Goal: Transaction & Acquisition: Purchase product/service

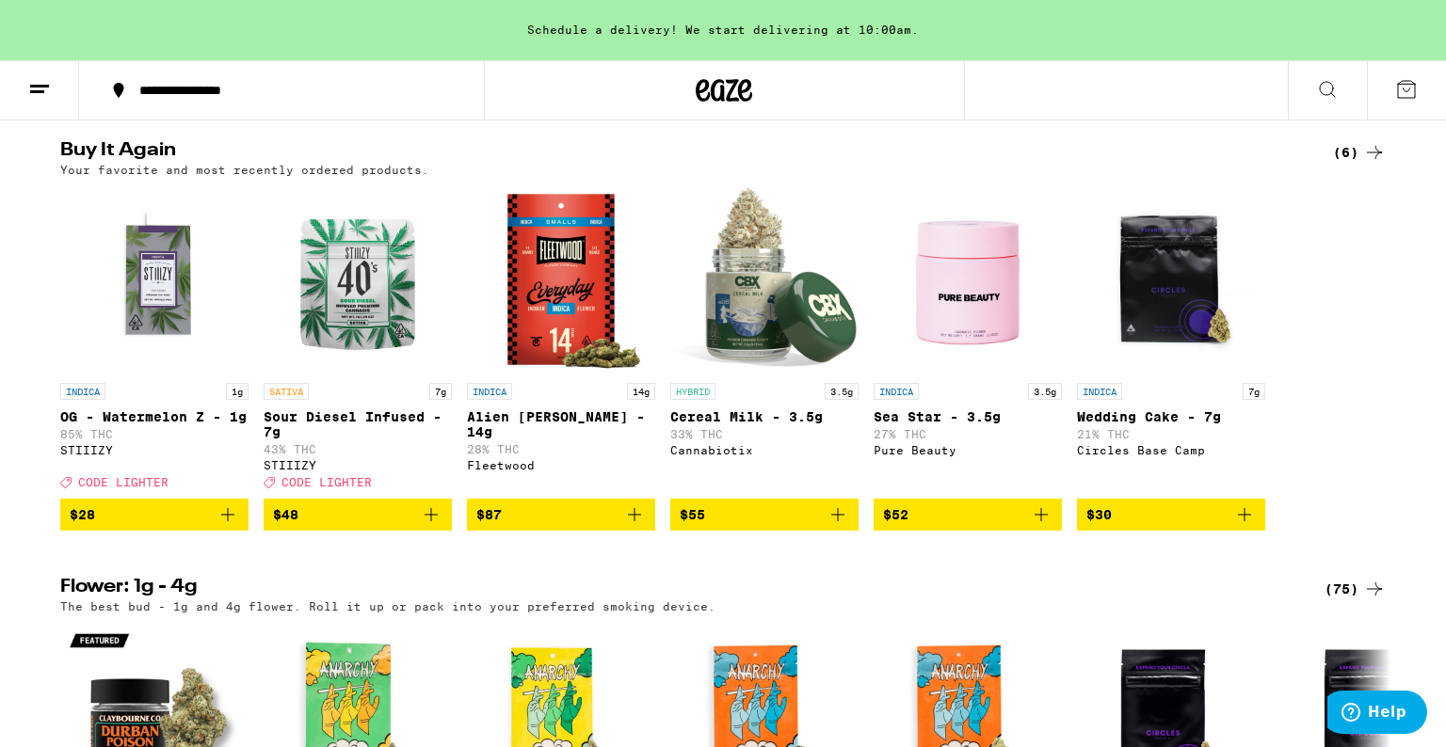
scroll to position [632, 0]
